Goal: Task Accomplishment & Management: Complete application form

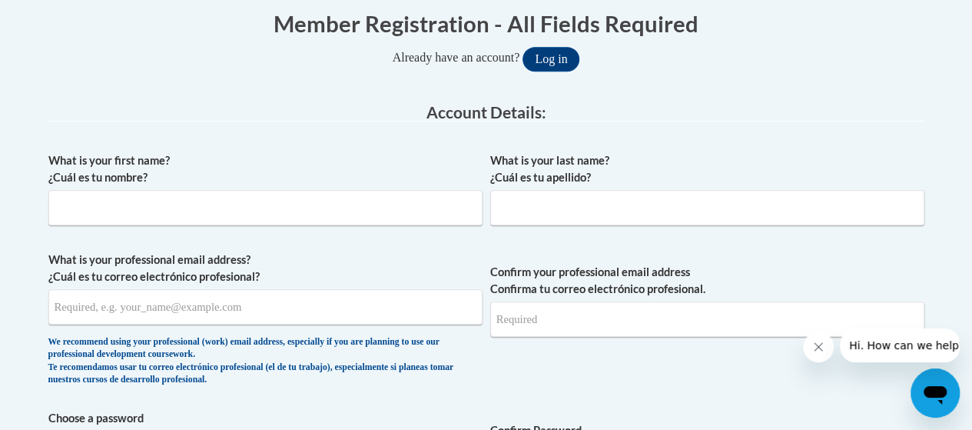
scroll to position [321, 0]
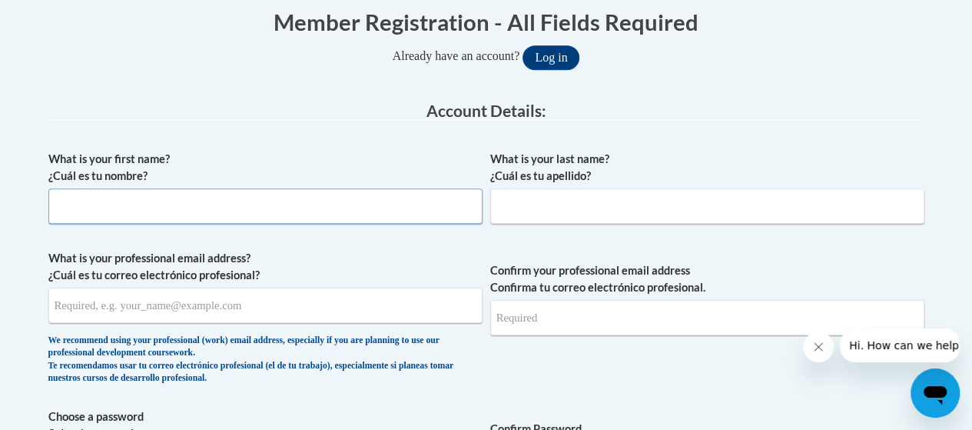
click at [203, 210] on input "What is your first name? ¿Cuál es tu nombre?" at bounding box center [265, 205] width 434 height 35
type input "[PERSON_NAME]"
type input "Olugbuyi"
type input "[EMAIL_ADDRESS][DOMAIN_NAME]"
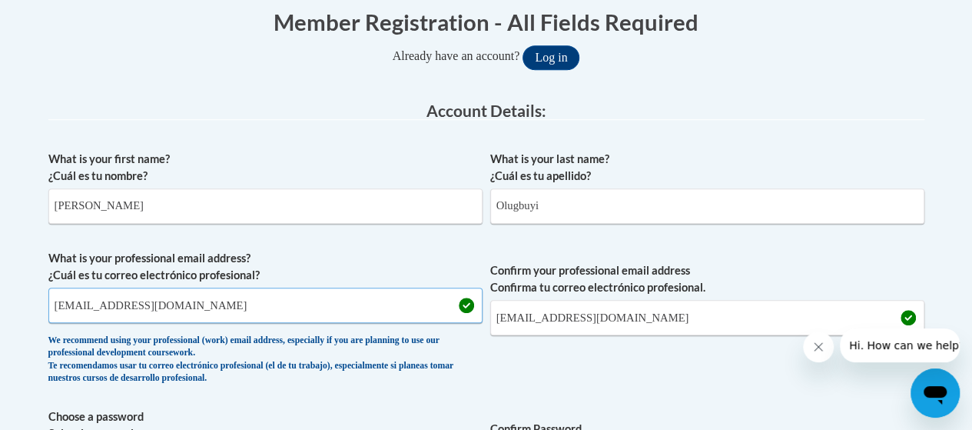
click at [244, 305] on input "[EMAIL_ADDRESS][DOMAIN_NAME]" at bounding box center [265, 304] width 434 height 35
click at [157, 310] on input "[PERSON_NAME][EMAIL_ADDRESS][DOMAIN_NAME]" at bounding box center [265, 304] width 434 height 35
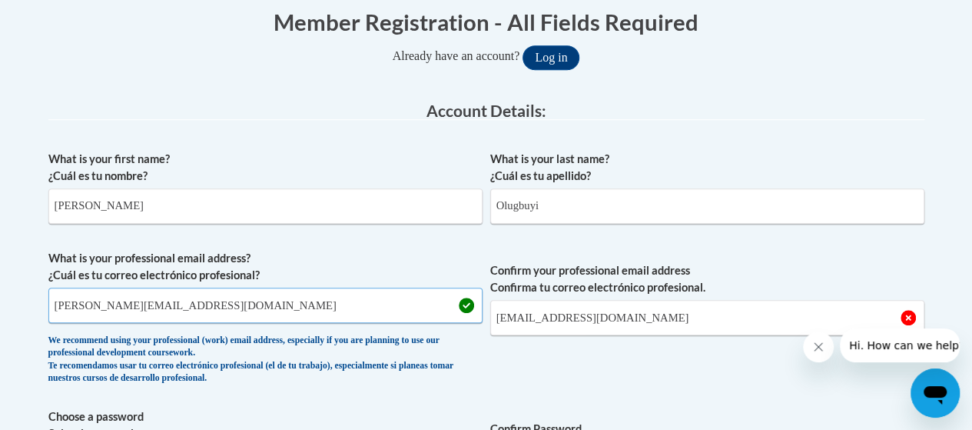
click at [157, 310] on input "[PERSON_NAME][EMAIL_ADDRESS][DOMAIN_NAME]" at bounding box center [265, 304] width 434 height 35
type input "[PERSON_NAME][EMAIL_ADDRESS][DOMAIN_NAME]"
click at [582, 310] on input "[EMAIL_ADDRESS][DOMAIN_NAME]" at bounding box center [707, 317] width 434 height 35
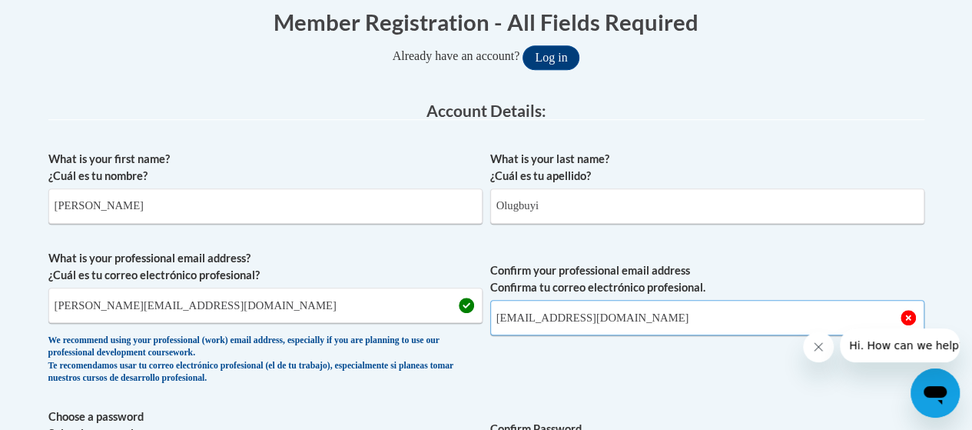
click at [582, 310] on input "[EMAIL_ADDRESS][DOMAIN_NAME]" at bounding box center [707, 317] width 434 height 35
click at [603, 317] on input "[EMAIL_ADDRESS][DOMAIN_NAME]" at bounding box center [707, 317] width 434 height 35
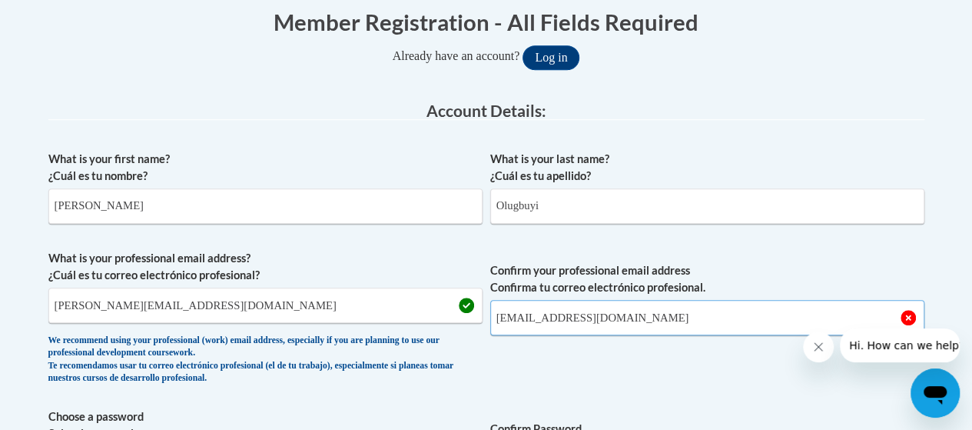
click at [603, 317] on input "[EMAIL_ADDRESS][DOMAIN_NAME]" at bounding box center [707, 317] width 434 height 35
click at [748, 380] on span "Confirm your professional email address Confirma tu correo electrónico profesio…" at bounding box center [707, 321] width 434 height 142
click at [683, 316] on input "[EMAIL_ADDRESS][DOMAIN_NAME]" at bounding box center [707, 317] width 434 height 35
type input "y"
type input "[PERSON_NAME][EMAIL_ADDRESS][DOMAIN_NAME]"
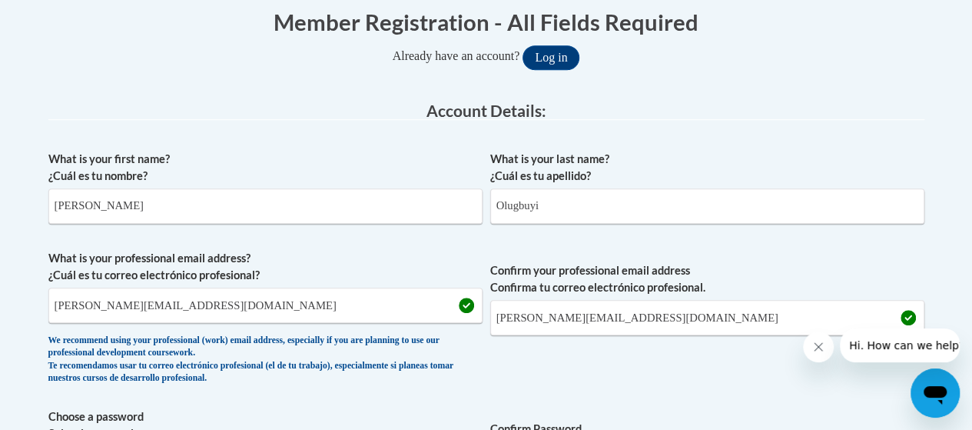
click at [652, 354] on span "Confirm your professional email address Confirma tu correo electrónico profesio…" at bounding box center [707, 321] width 434 height 142
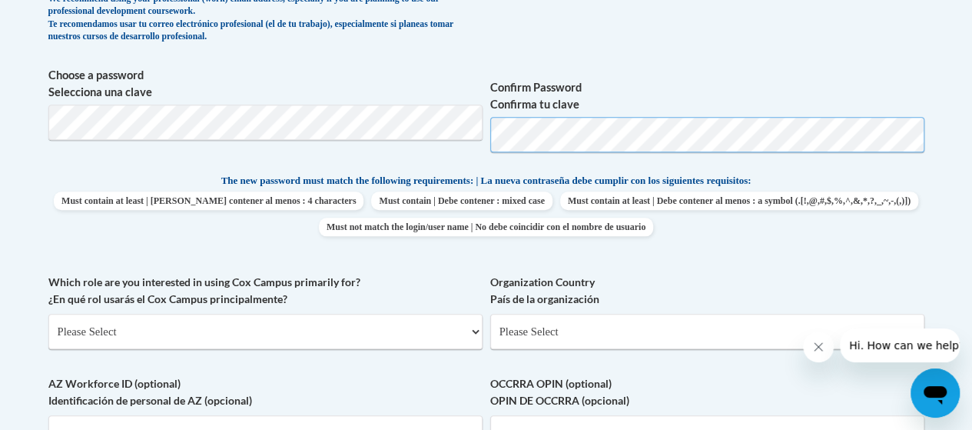
scroll to position [664, 0]
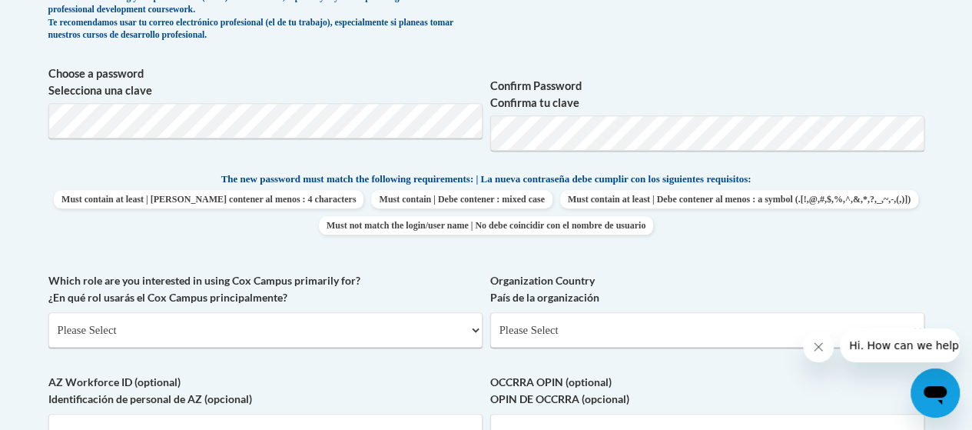
click at [389, 270] on div "What is your first name? ¿Cuál es tu nombre? [PERSON_NAME] What is your last na…" at bounding box center [486, 157] width 876 height 714
click at [401, 330] on select "Please Select College/University | Colegio/Universidad Community/Nonprofit Part…" at bounding box center [265, 329] width 434 height 35
select select "5a18ea06-2b54-4451-96f2-d152daf9eac5"
click at [48, 312] on select "Please Select College/University | Colegio/Universidad Community/Nonprofit Part…" at bounding box center [265, 329] width 434 height 35
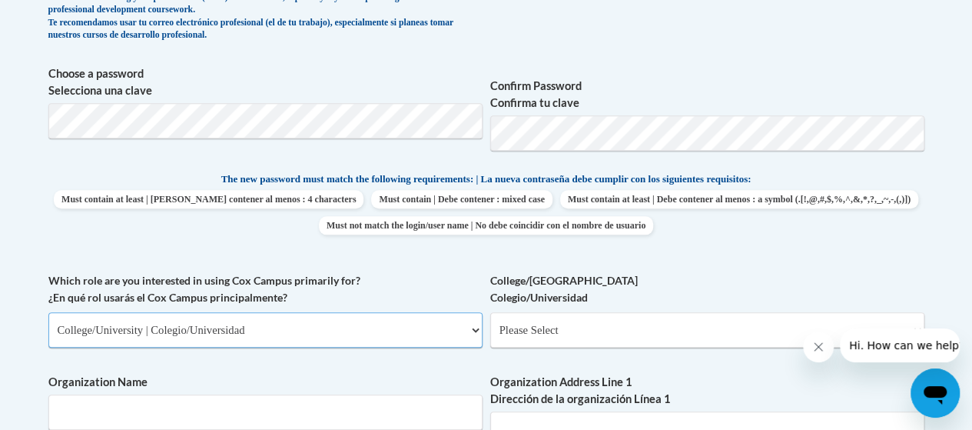
click at [355, 316] on select "Please Select College/University | Colegio/Universidad Community/Nonprofit Part…" at bounding box center [265, 329] width 434 height 35
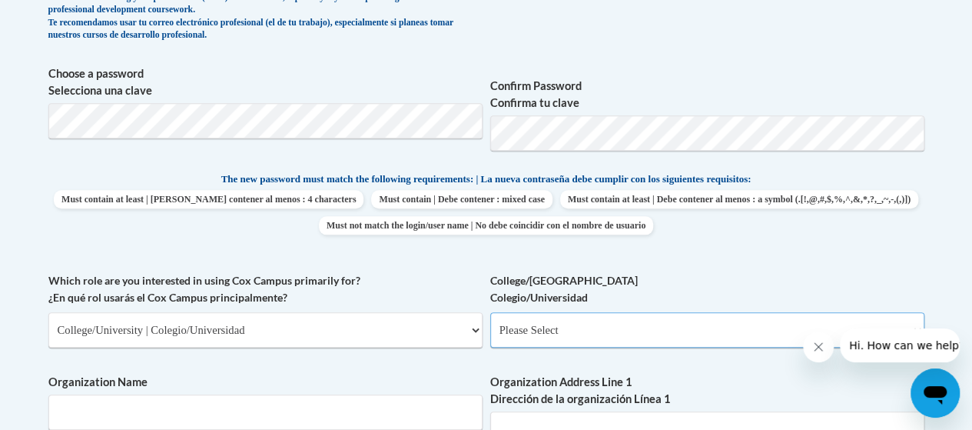
click at [584, 324] on select "Please Select College/University Staff | Empleado universitario College/Univers…" at bounding box center [707, 329] width 434 height 35
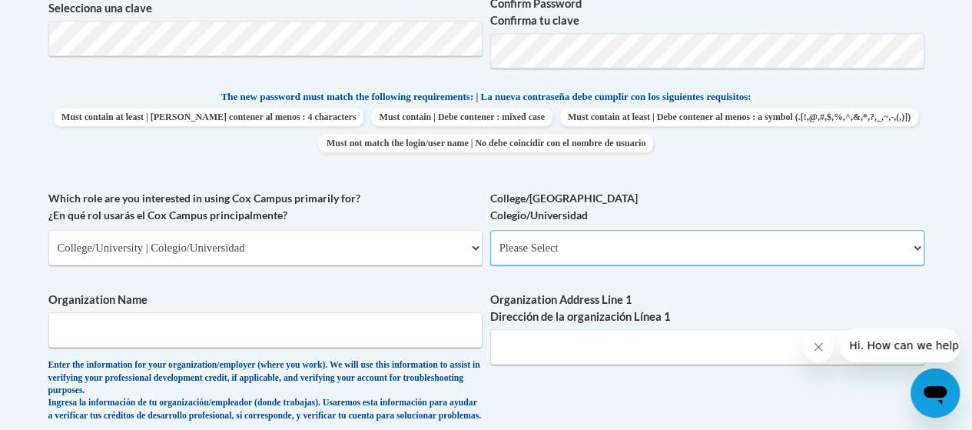
scroll to position [747, 0]
click at [560, 236] on select "Please Select College/University Staff | Empleado universitario College/Univers…" at bounding box center [707, 246] width 434 height 35
select select "99b32b07-cffc-426c-8bf6-0cd77760d84b"
click at [490, 229] on select "Please Select College/University Staff | Empleado universitario College/Univers…" at bounding box center [707, 246] width 434 height 35
click at [365, 322] on input "Organization Name" at bounding box center [265, 328] width 434 height 35
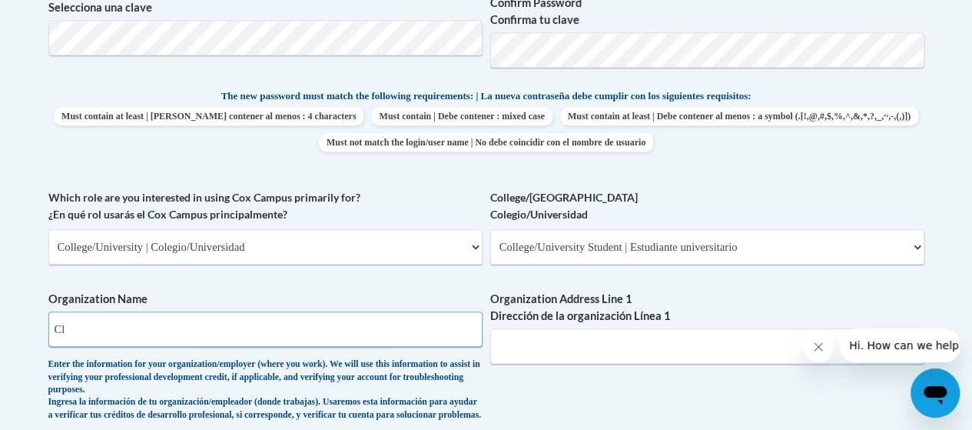
type input "C"
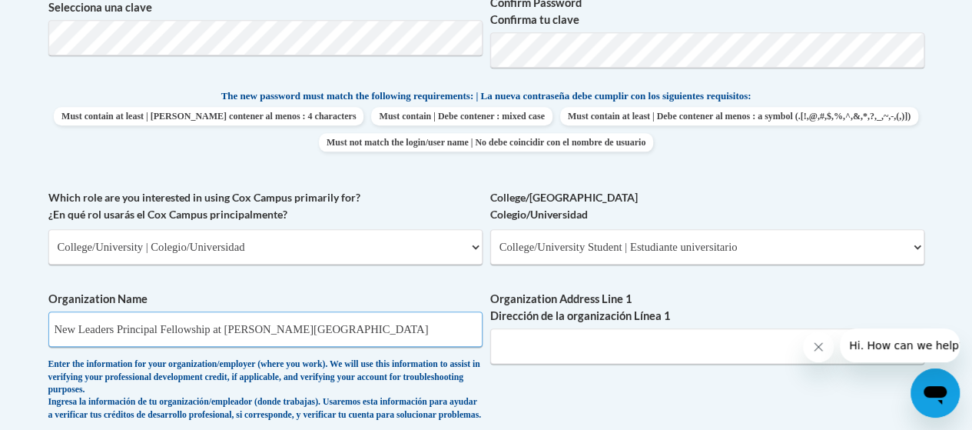
type input "New Leaders Principal Fellowship at [PERSON_NAME][GEOGRAPHIC_DATA]"
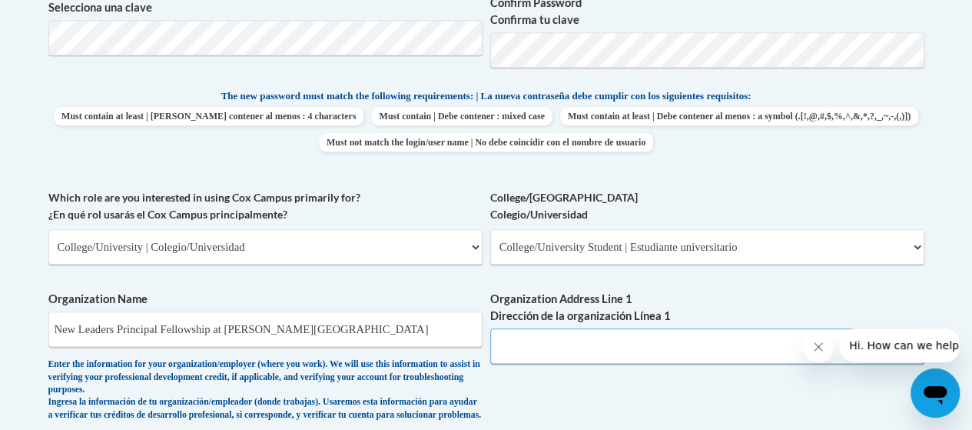
click at [596, 349] on input "Organization Address Line 1 Dirección de la organización Línea 1" at bounding box center [707, 345] width 434 height 35
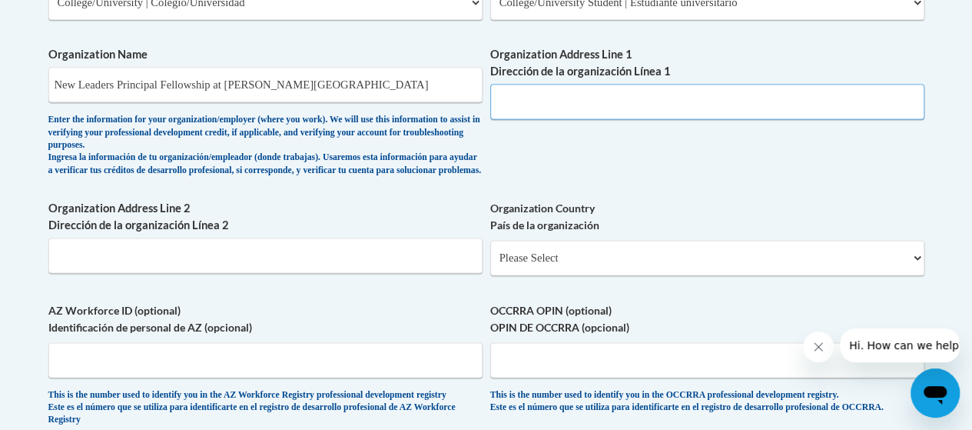
scroll to position [992, 0]
click at [612, 265] on select "Please Select [GEOGRAPHIC_DATA] | [GEOGRAPHIC_DATA] Outside of [GEOGRAPHIC_DATA…" at bounding box center [707, 256] width 434 height 35
select select "ad49bcad-a171-4b2e-b99c-48b446064914"
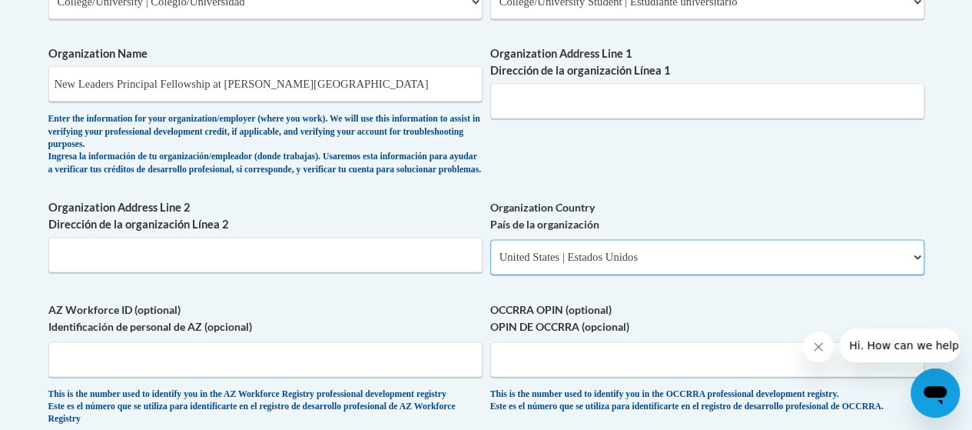
click at [490, 251] on select "Please Select [GEOGRAPHIC_DATA] | [GEOGRAPHIC_DATA] Outside of [GEOGRAPHIC_DATA…" at bounding box center [707, 256] width 434 height 35
select select
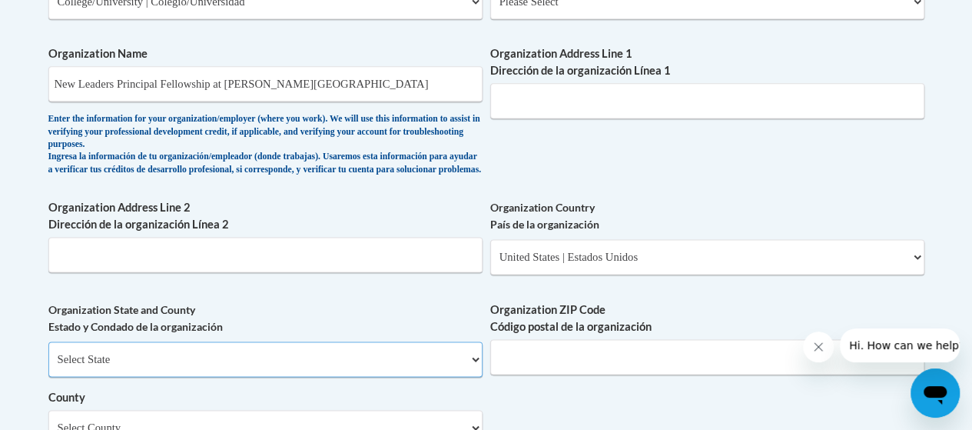
click at [294, 367] on select "Select State [US_STATE] [US_STATE] [US_STATE] [US_STATE] [US_STATE] [US_STATE] …" at bounding box center [265, 358] width 434 height 35
select select "[US_STATE]"
click at [48, 353] on select "Select State [US_STATE] [US_STATE] [US_STATE] [US_STATE] [US_STATE] [US_STATE] …" at bounding box center [265, 358] width 434 height 35
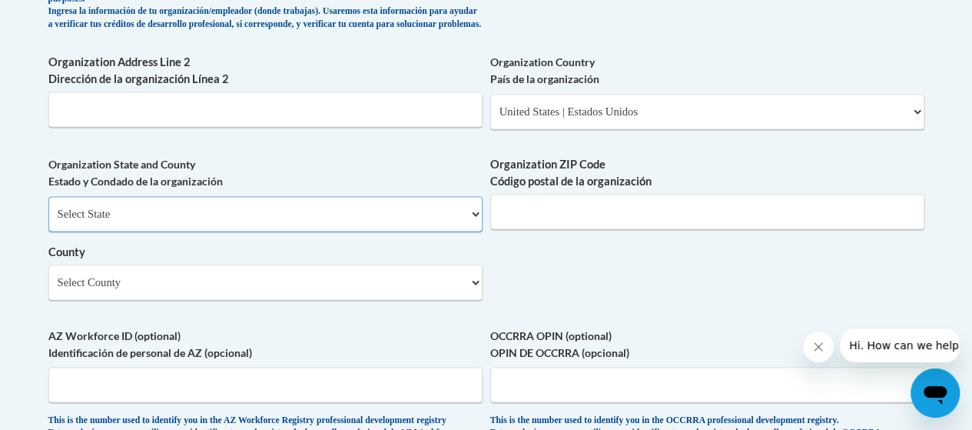
scroll to position [1141, 0]
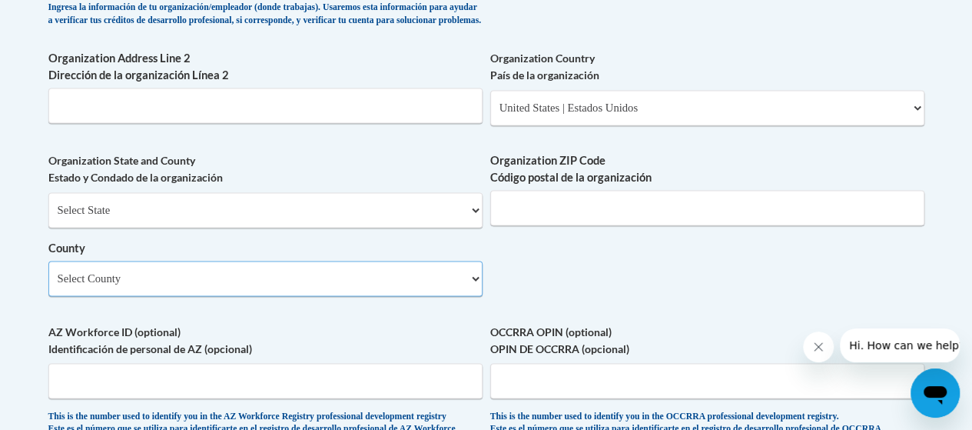
click at [328, 280] on select "Select County [PERSON_NAME] [PERSON_NAME] [PERSON_NAME] [PERSON_NAME] [PERSON_N…" at bounding box center [265, 278] width 434 height 35
click at [675, 344] on label "OCCRRA OPIN (optional) OPIN DE OCCRRA (opcional)" at bounding box center [707, 340] width 434 height 34
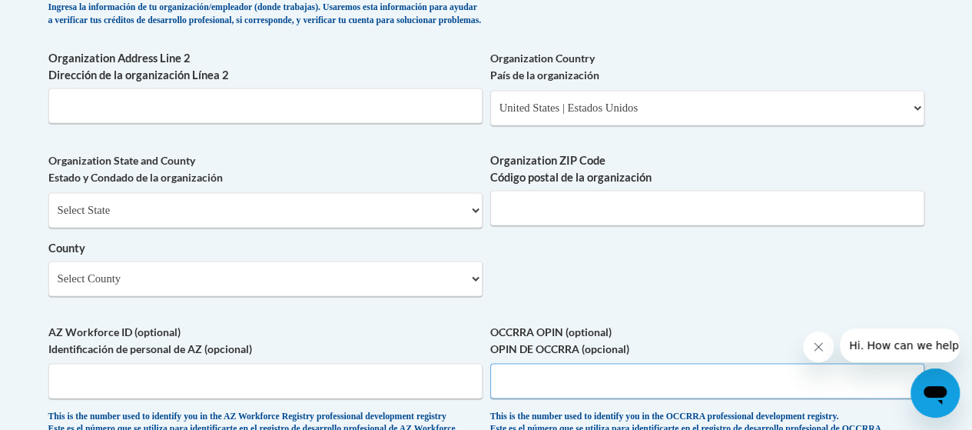
click at [675, 363] on input "OCCRRA OPIN (optional) OPIN DE OCCRRA (opcional)" at bounding box center [707, 380] width 434 height 35
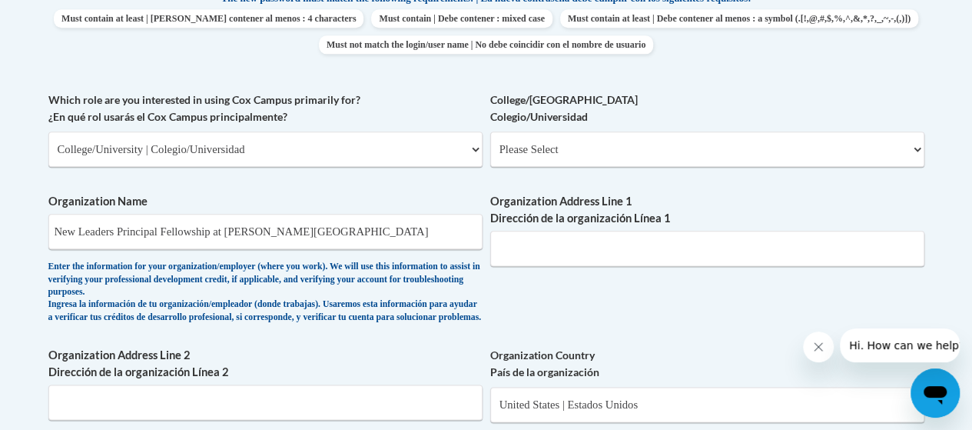
scroll to position [846, 0]
